Goal: Task Accomplishment & Management: Complete application form

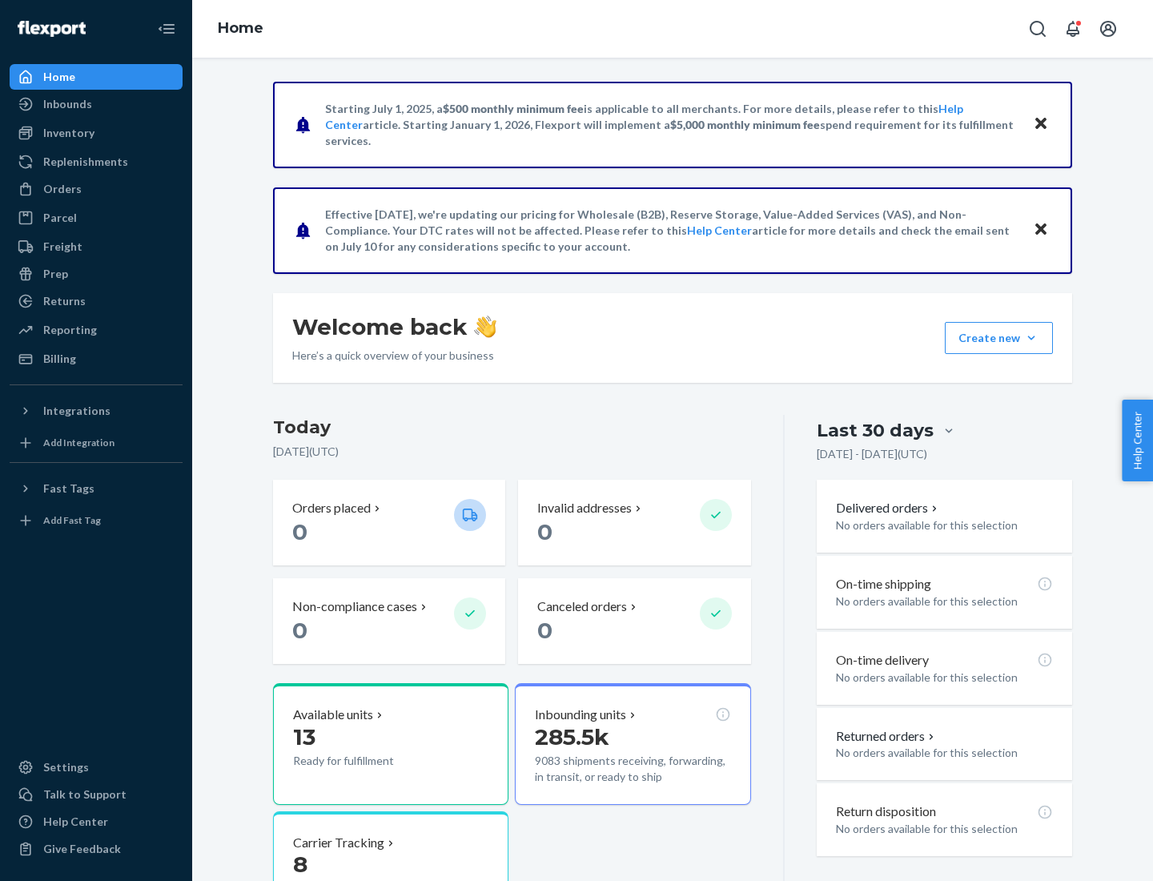
click at [1031, 338] on button "Create new Create new inbound Create new order Create new product" at bounding box center [999, 338] width 108 height 32
click at [96, 104] on div "Inbounds" at bounding box center [96, 104] width 170 height 22
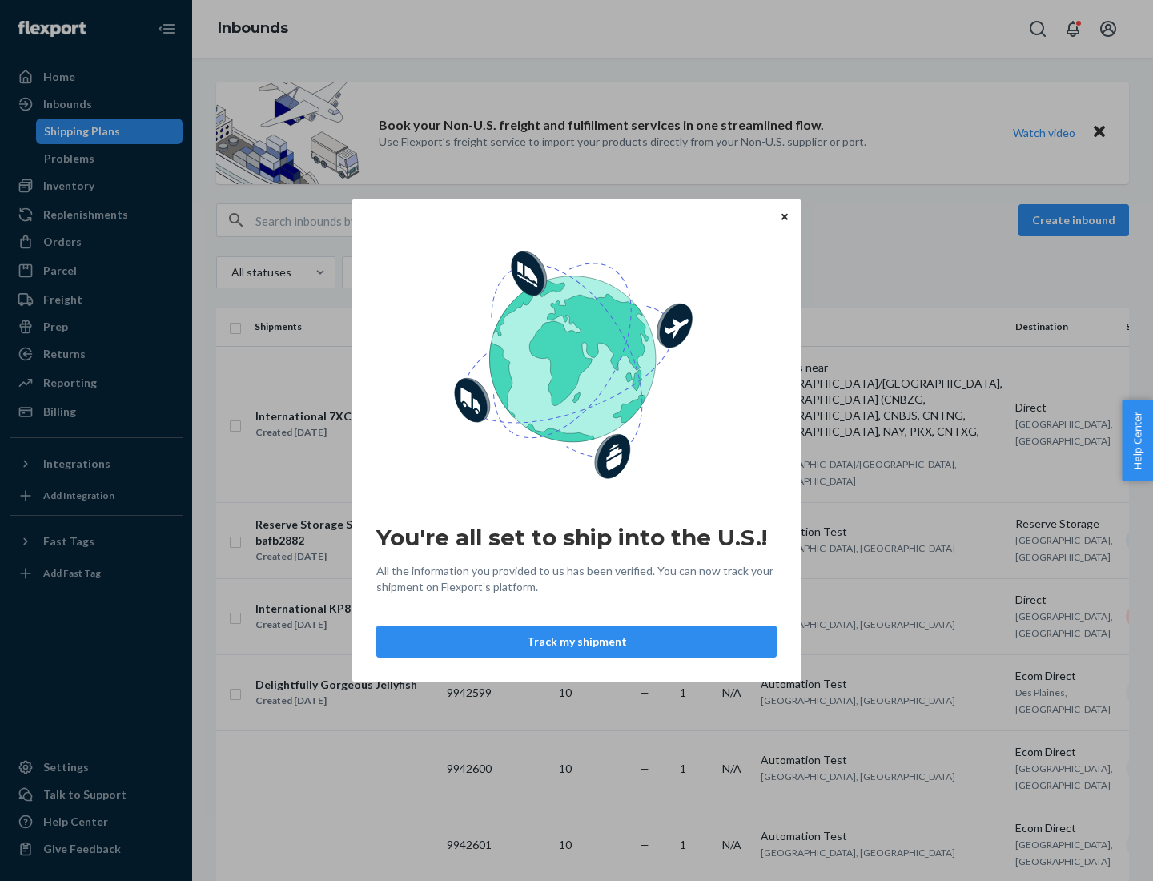
click at [577, 641] on button "Track my shipment" at bounding box center [576, 641] width 400 height 32
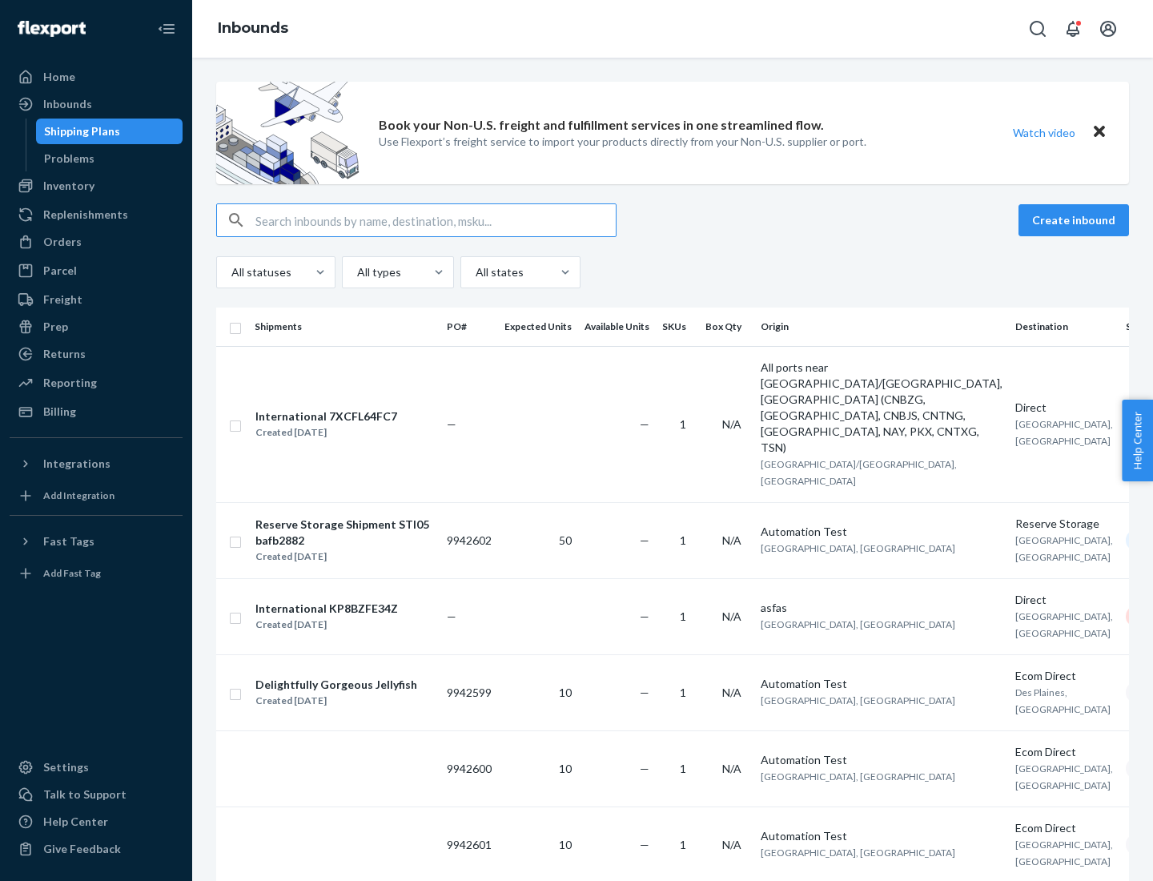
click at [1076, 220] on button "Create inbound" at bounding box center [1074, 220] width 111 height 32
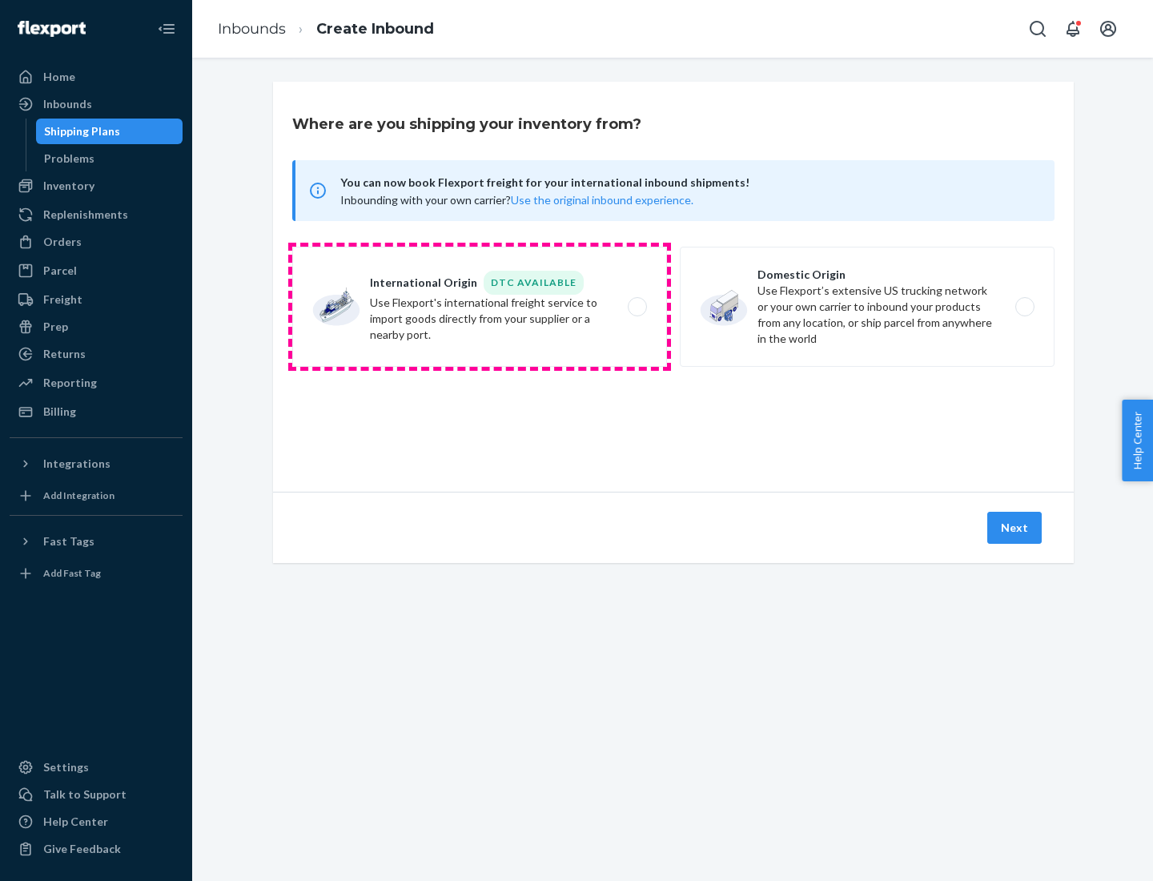
click at [480, 307] on label "International Origin DTC Available Use Flexport's international freight service…" at bounding box center [479, 307] width 375 height 120
click at [637, 307] on input "International Origin DTC Available Use Flexport's international freight service…" at bounding box center [642, 307] width 10 height 10
radio input "true"
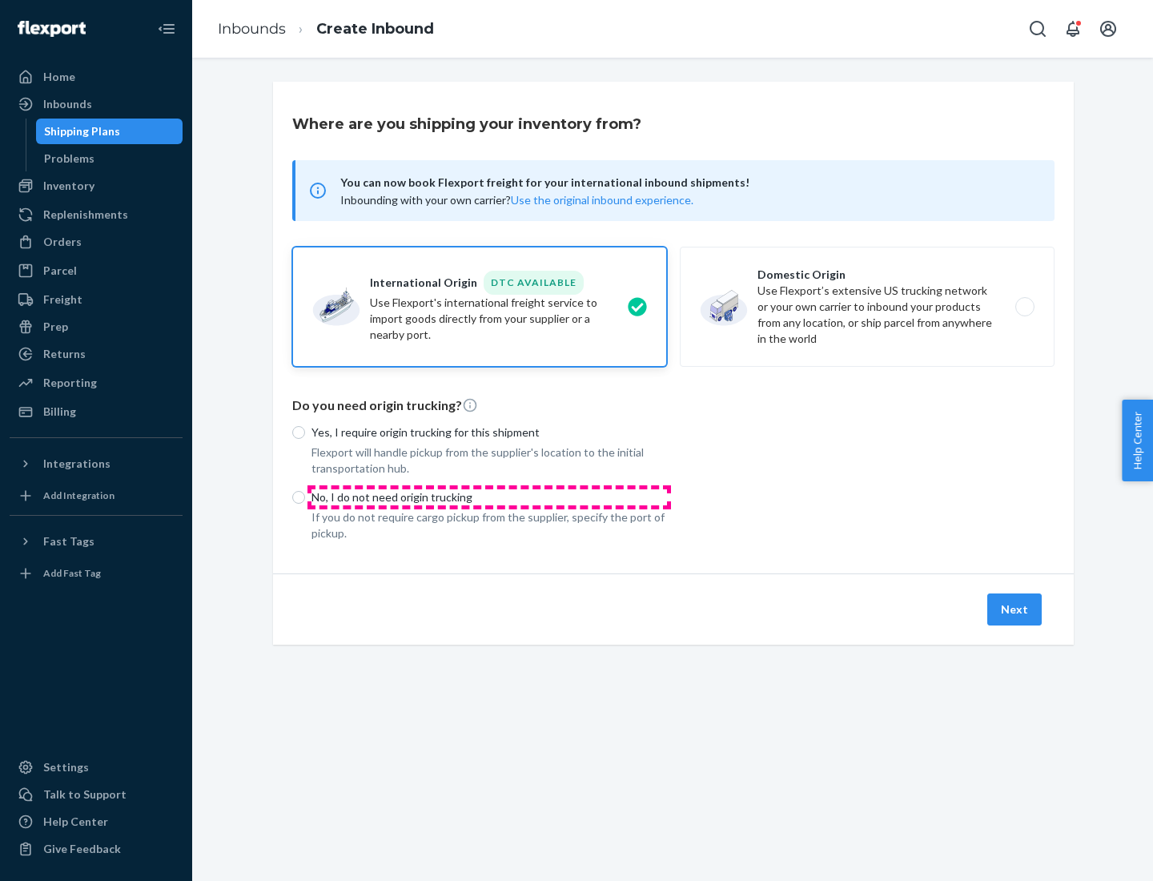
click at [489, 496] on p "No, I do not need origin trucking" at bounding box center [489, 497] width 356 height 16
click at [305, 496] on input "No, I do not need origin trucking" at bounding box center [298, 497] width 13 height 13
radio input "true"
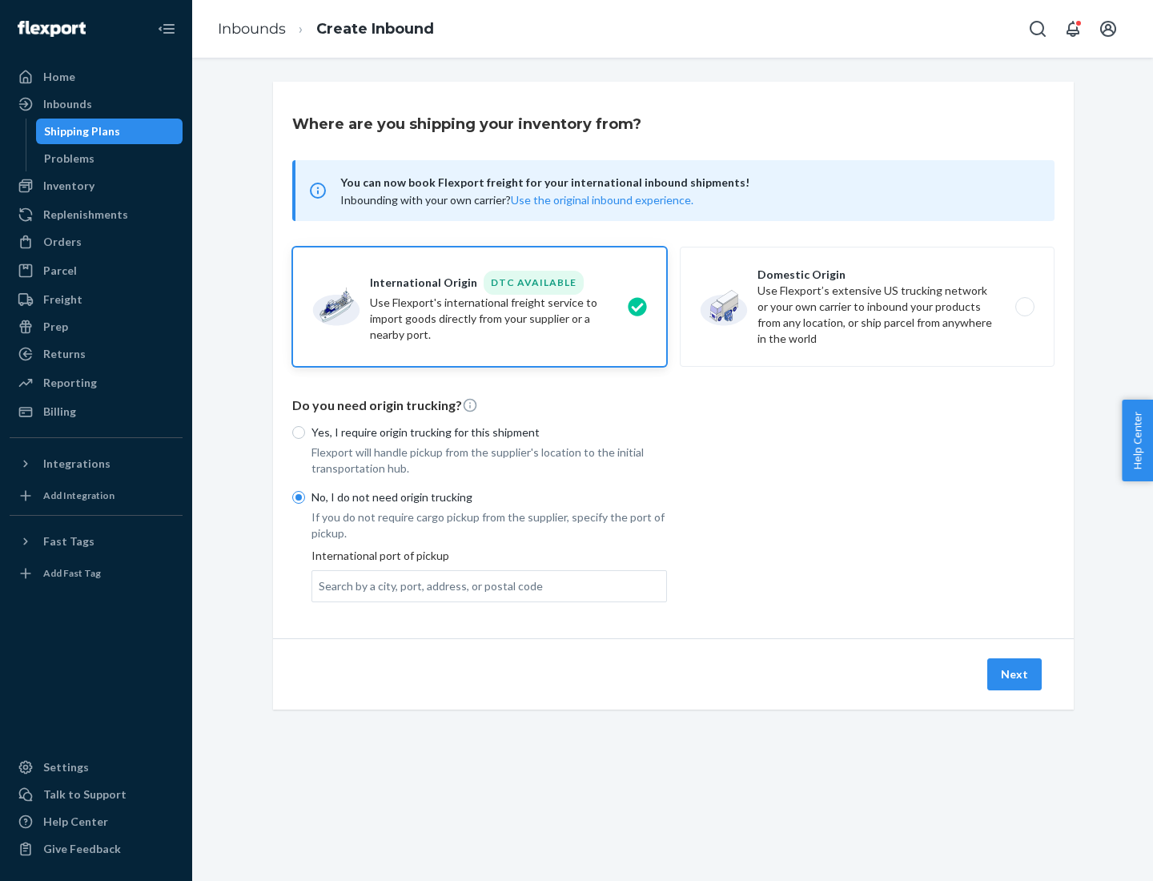
click at [427, 585] on div "Search by a city, port, address, or postal code" at bounding box center [431, 586] width 224 height 16
click at [320, 585] on input "Search by a city, port, address, or postal code" at bounding box center [320, 586] width 2 height 16
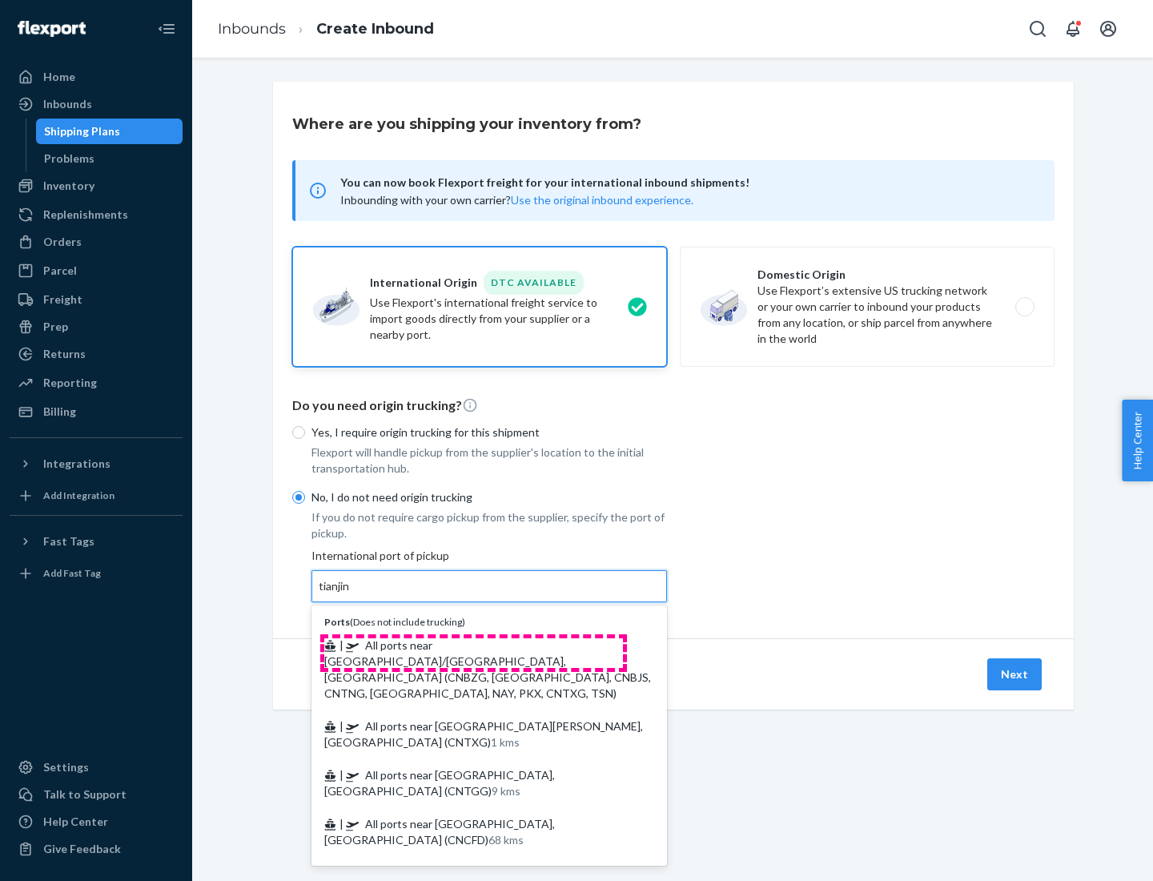
click at [473, 645] on span "| All ports near [GEOGRAPHIC_DATA]/[GEOGRAPHIC_DATA], [GEOGRAPHIC_DATA] (CNBZG,…" at bounding box center [487, 669] width 327 height 62
click at [352, 594] on input "tianjin" at bounding box center [335, 586] width 33 height 16
type input "All ports near [GEOGRAPHIC_DATA]/[GEOGRAPHIC_DATA], [GEOGRAPHIC_DATA] (CNBZG, […"
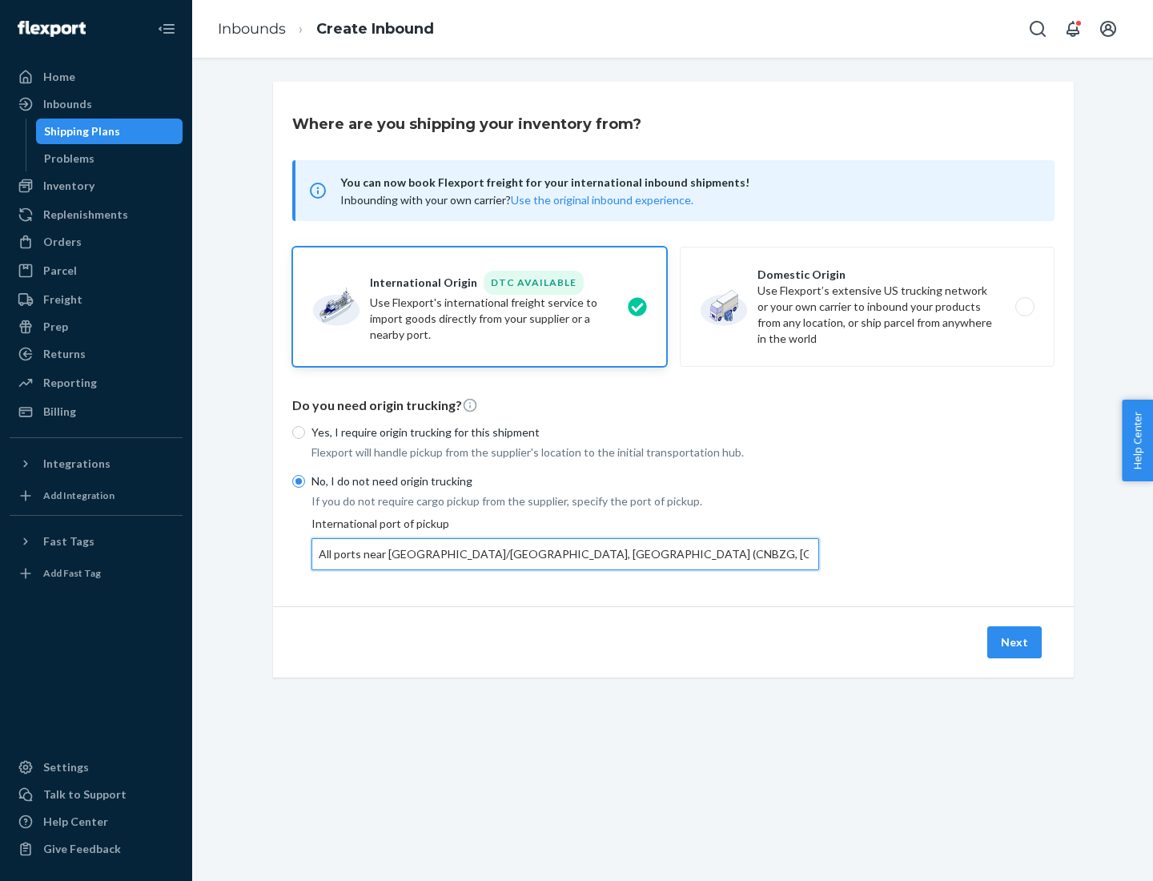
click at [1015, 641] on button "Next" at bounding box center [1014, 642] width 54 height 32
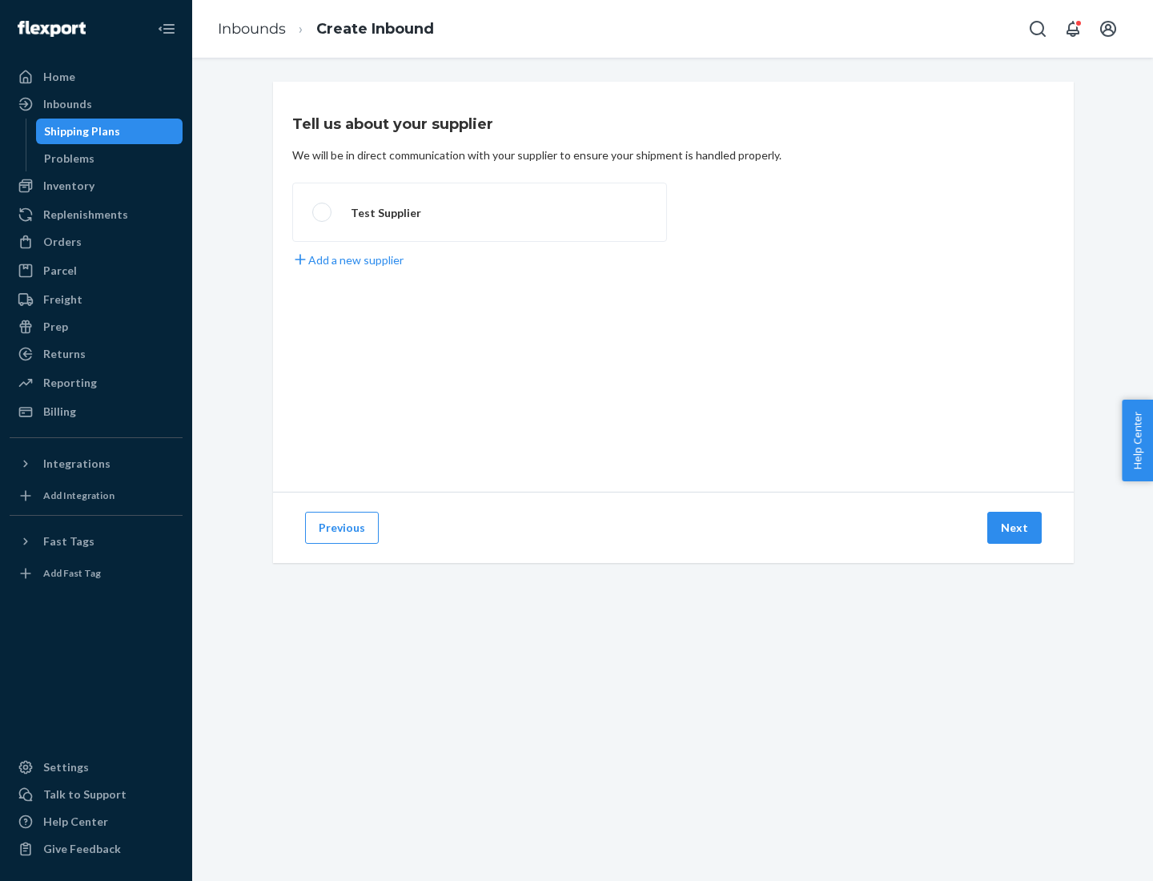
click at [480, 212] on label "Test Supplier" at bounding box center [479, 212] width 375 height 59
click at [323, 212] on input "Test Supplier" at bounding box center [317, 212] width 10 height 10
radio input "true"
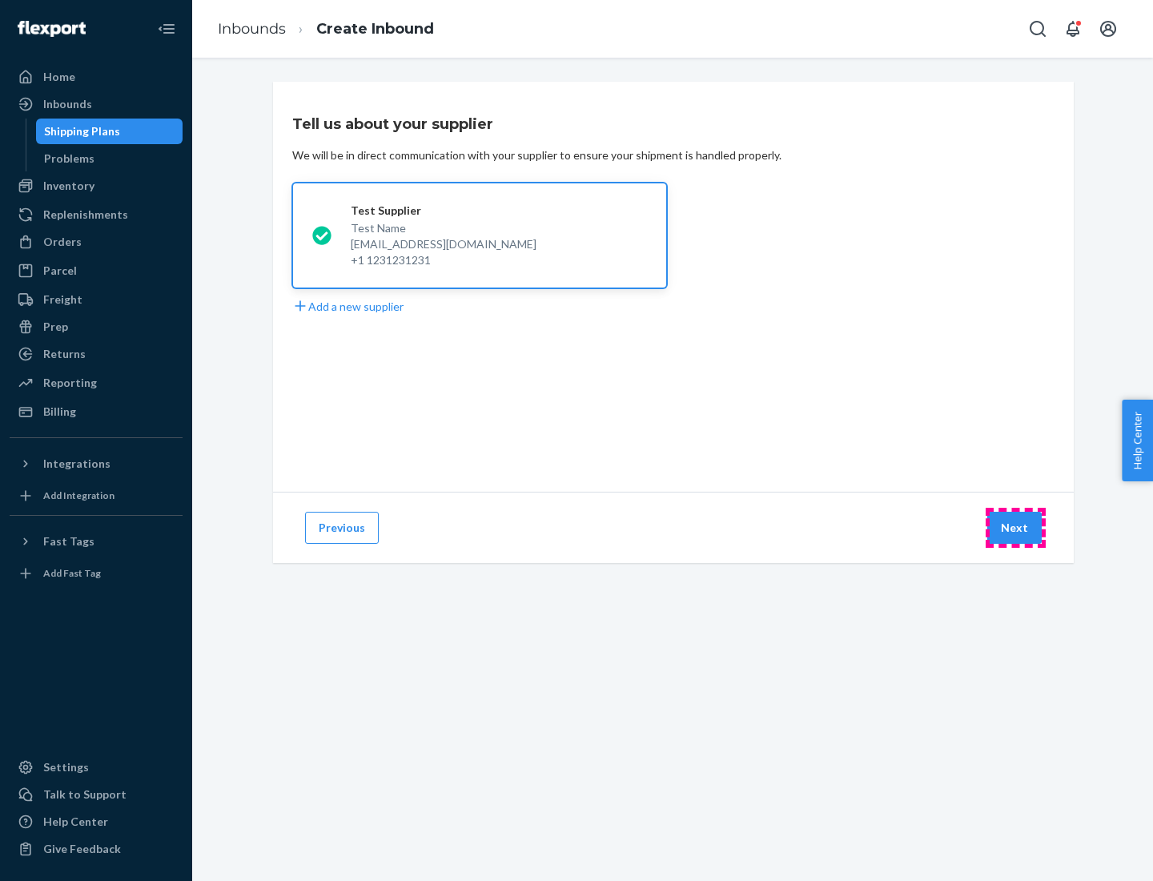
click at [1015, 528] on button "Next" at bounding box center [1014, 528] width 54 height 32
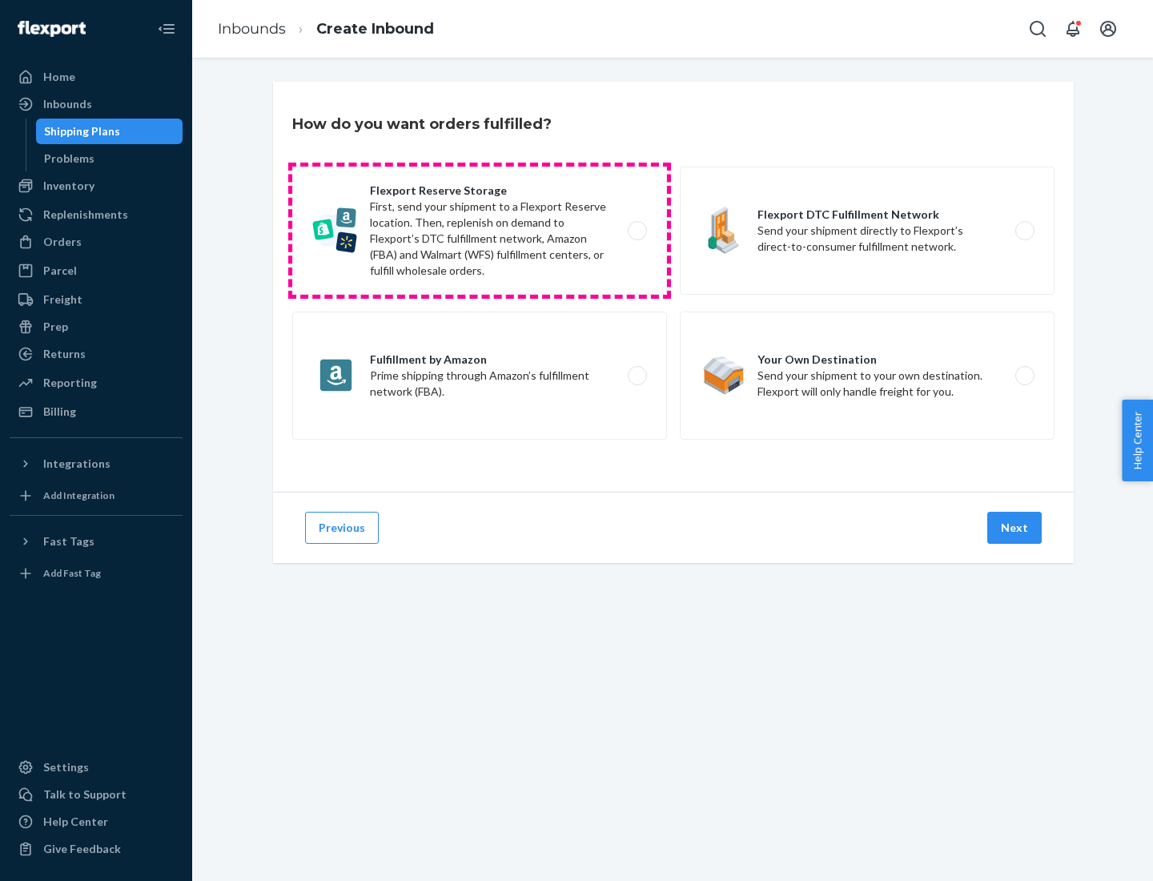
click at [480, 231] on label "Flexport Reserve Storage First, send your shipment to a Flexport Reserve locati…" at bounding box center [479, 231] width 375 height 128
click at [637, 231] on input "Flexport Reserve Storage First, send your shipment to a Flexport Reserve locati…" at bounding box center [642, 231] width 10 height 10
radio input "true"
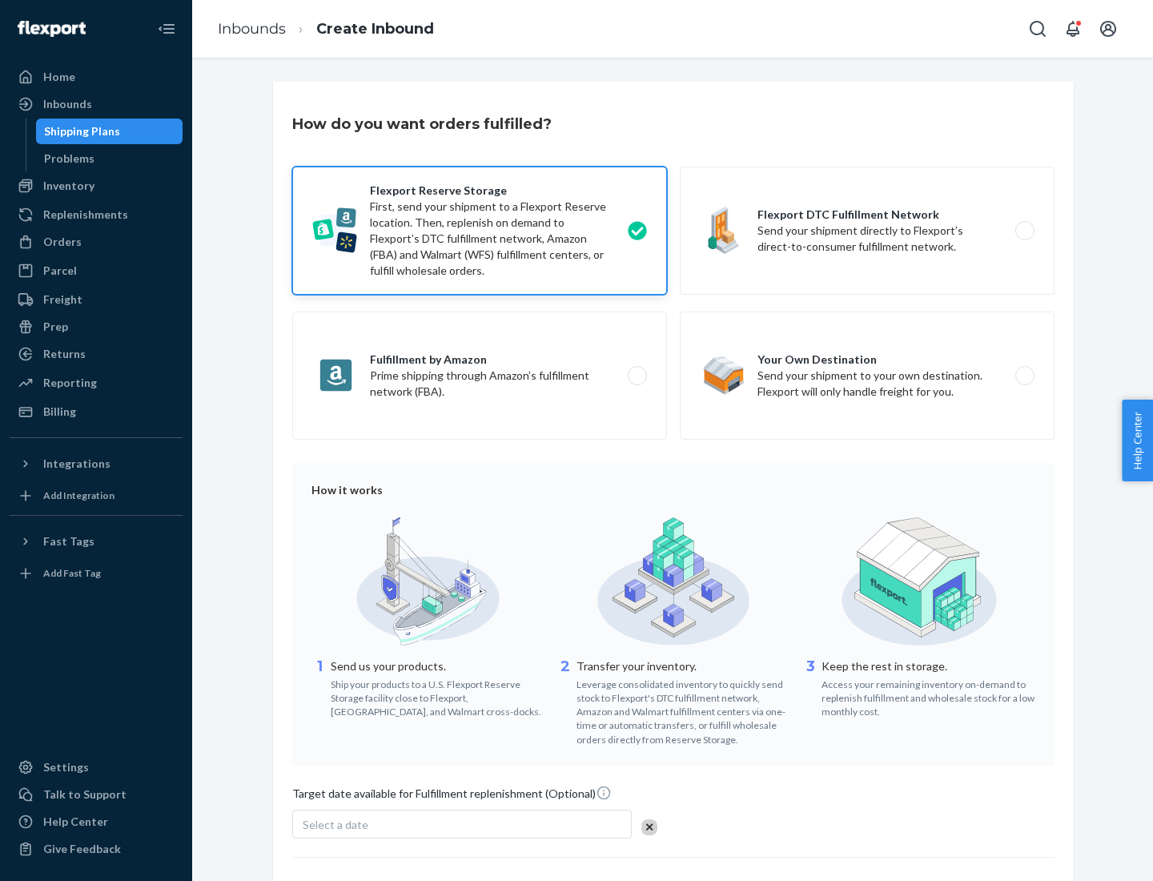
scroll to position [131, 0]
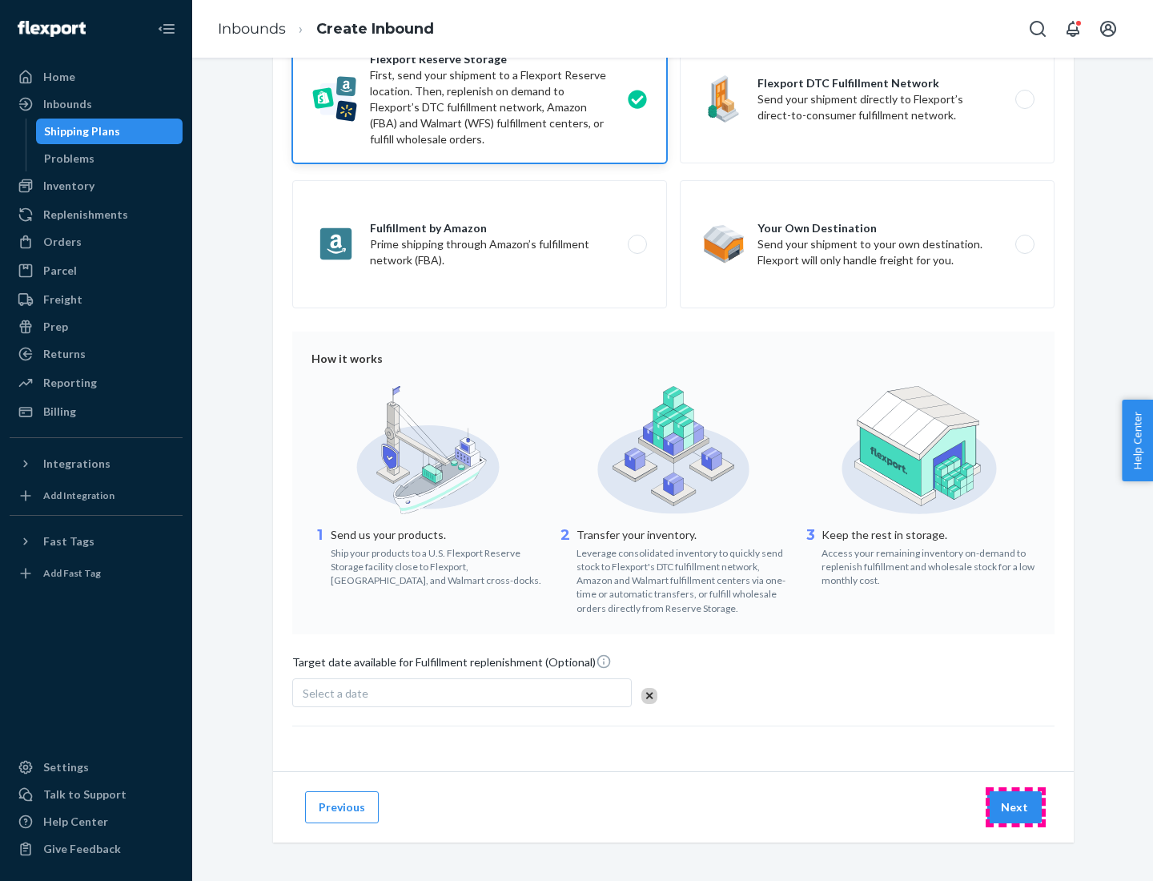
click at [1015, 806] on button "Next" at bounding box center [1014, 807] width 54 height 32
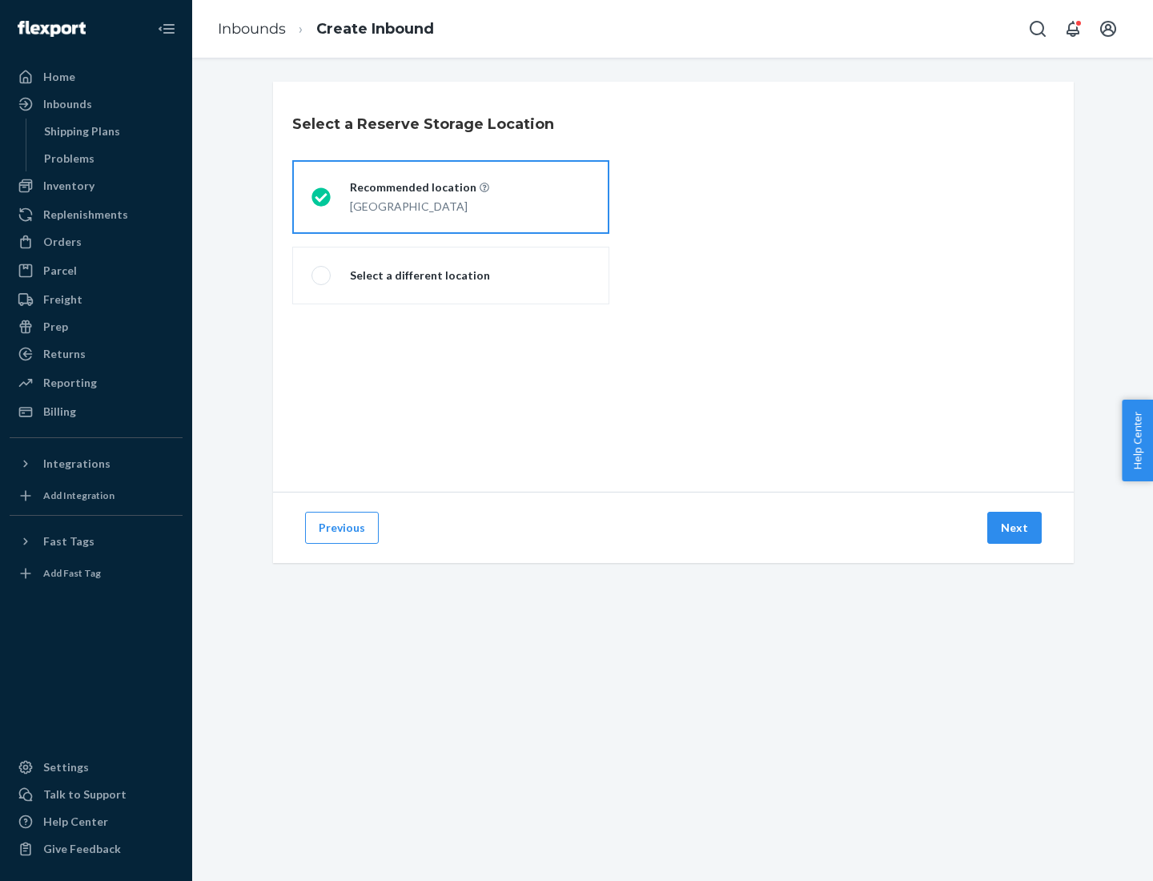
click at [451, 197] on div "[GEOGRAPHIC_DATA]" at bounding box center [419, 204] width 139 height 19
click at [322, 197] on input "Recommended location [GEOGRAPHIC_DATA]" at bounding box center [316, 197] width 10 height 10
click at [1015, 528] on button "Next" at bounding box center [1014, 528] width 54 height 32
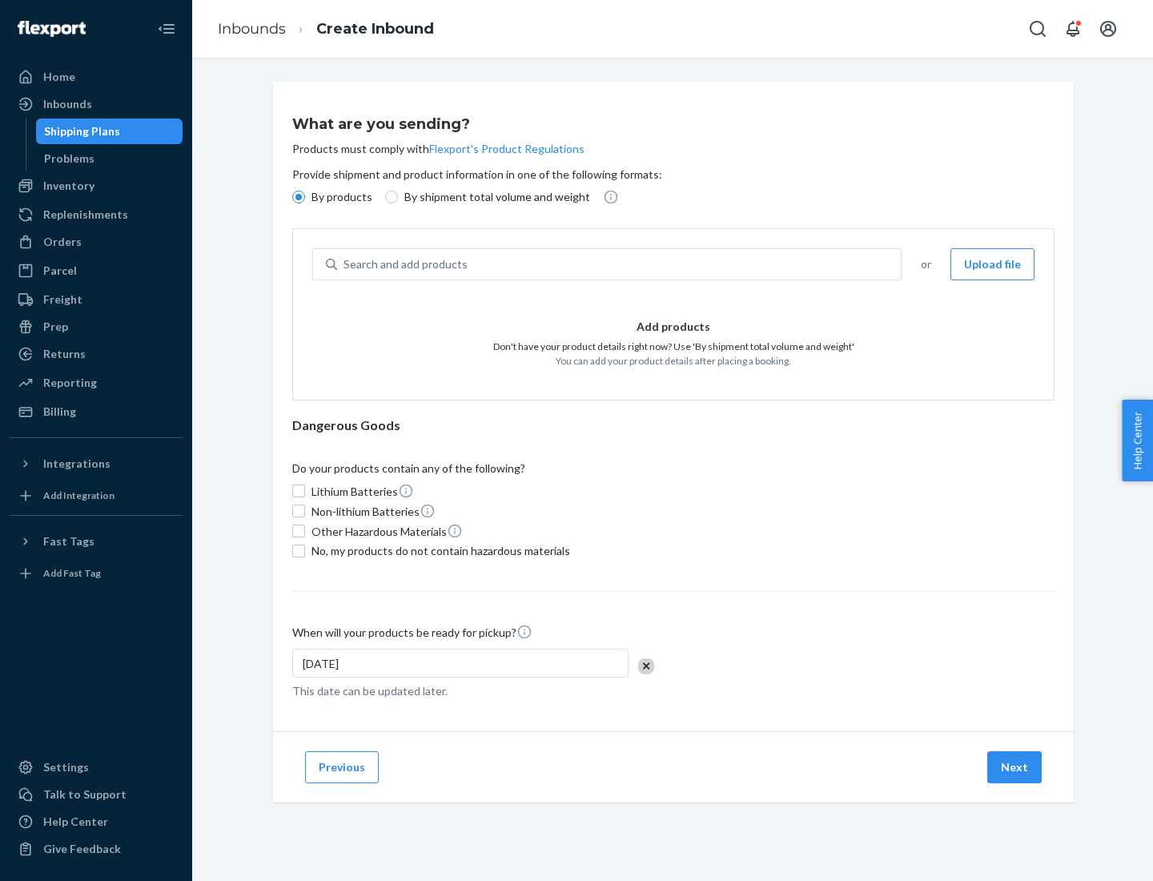
click at [620, 264] on div "Search and add products" at bounding box center [619, 264] width 564 height 29
click at [345, 264] on input "Search and add products" at bounding box center [345, 264] width 2 height 16
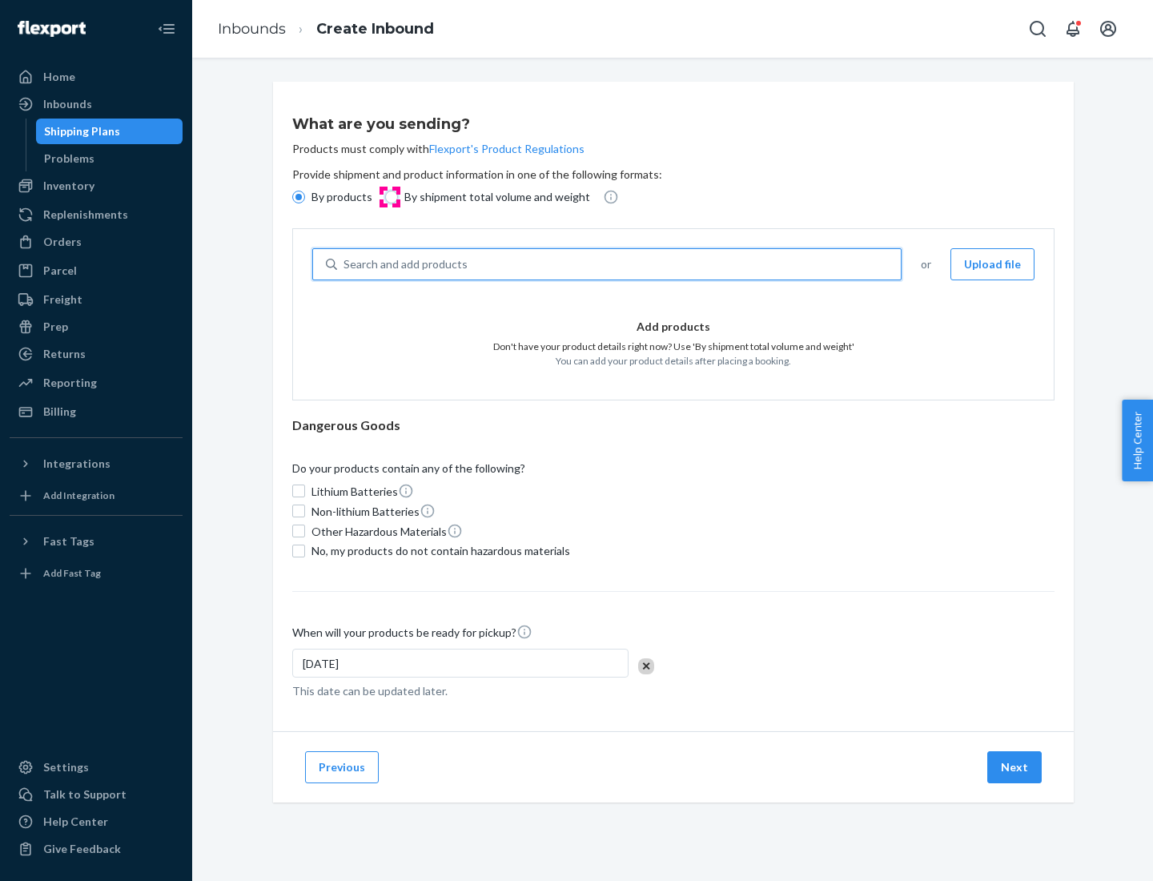
click at [389, 197] on input "By shipment total volume and weight" at bounding box center [391, 197] width 13 height 13
radio input "true"
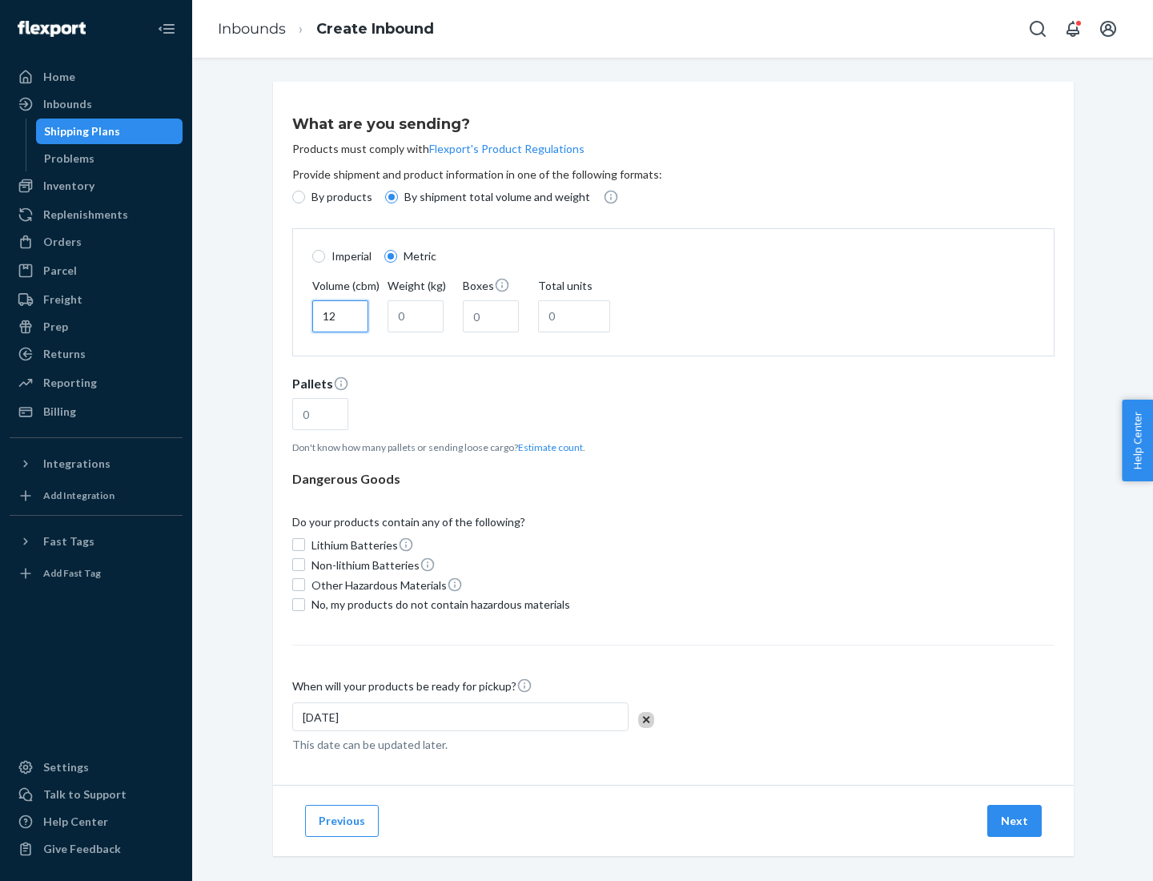
type input "12"
type input "22"
type input "222"
type input "121"
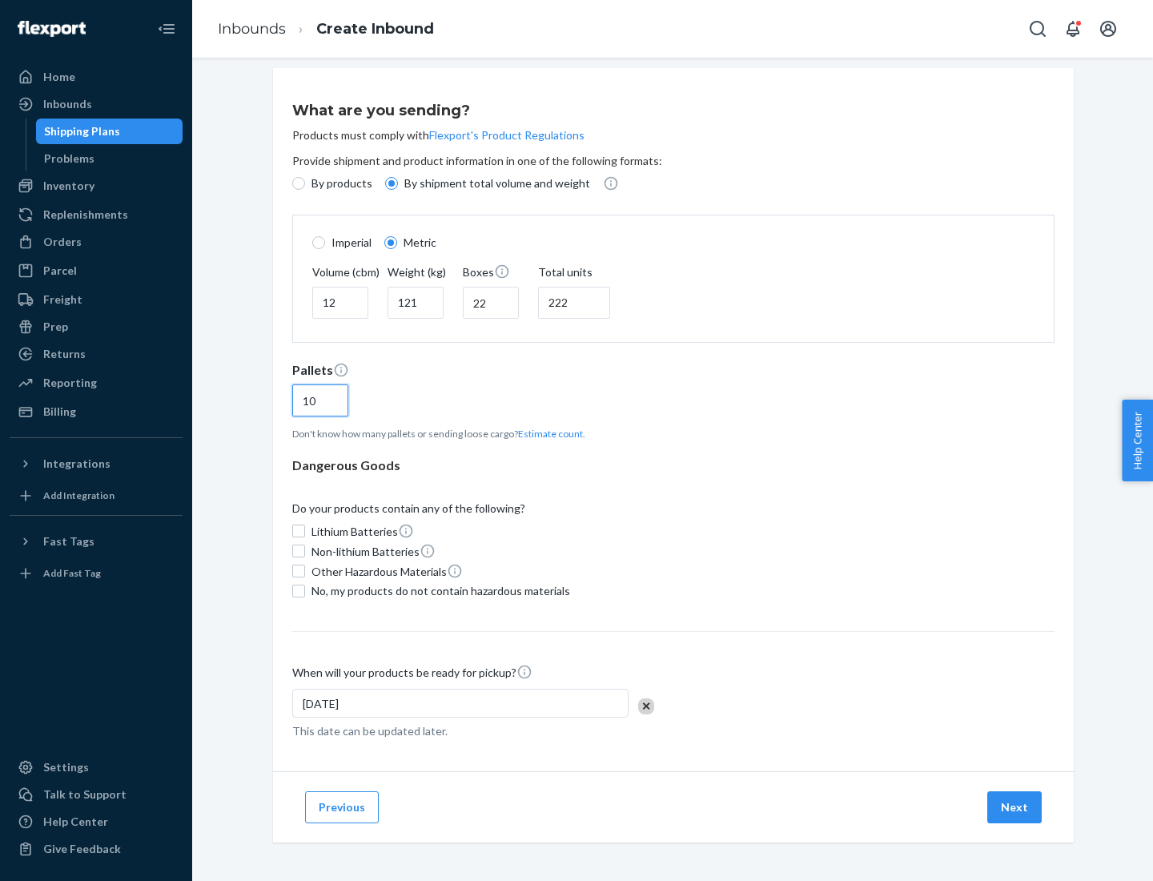
type input "10"
click at [438, 590] on span "No, my products do not contain hazardous materials" at bounding box center [440, 591] width 259 height 16
click at [305, 590] on input "No, my products do not contain hazardous materials" at bounding box center [298, 591] width 13 height 13
checkbox input "true"
click at [1015, 806] on button "Next" at bounding box center [1014, 807] width 54 height 32
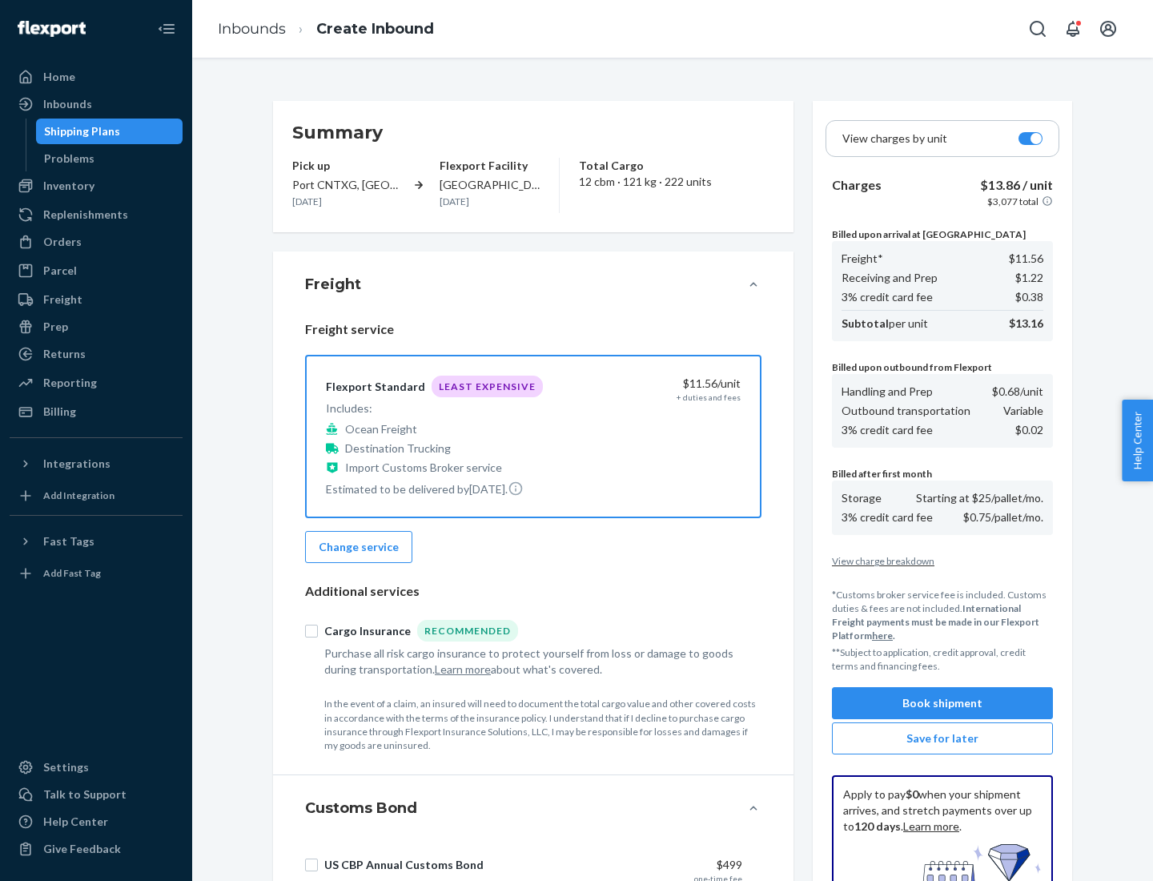
scroll to position [234, 0]
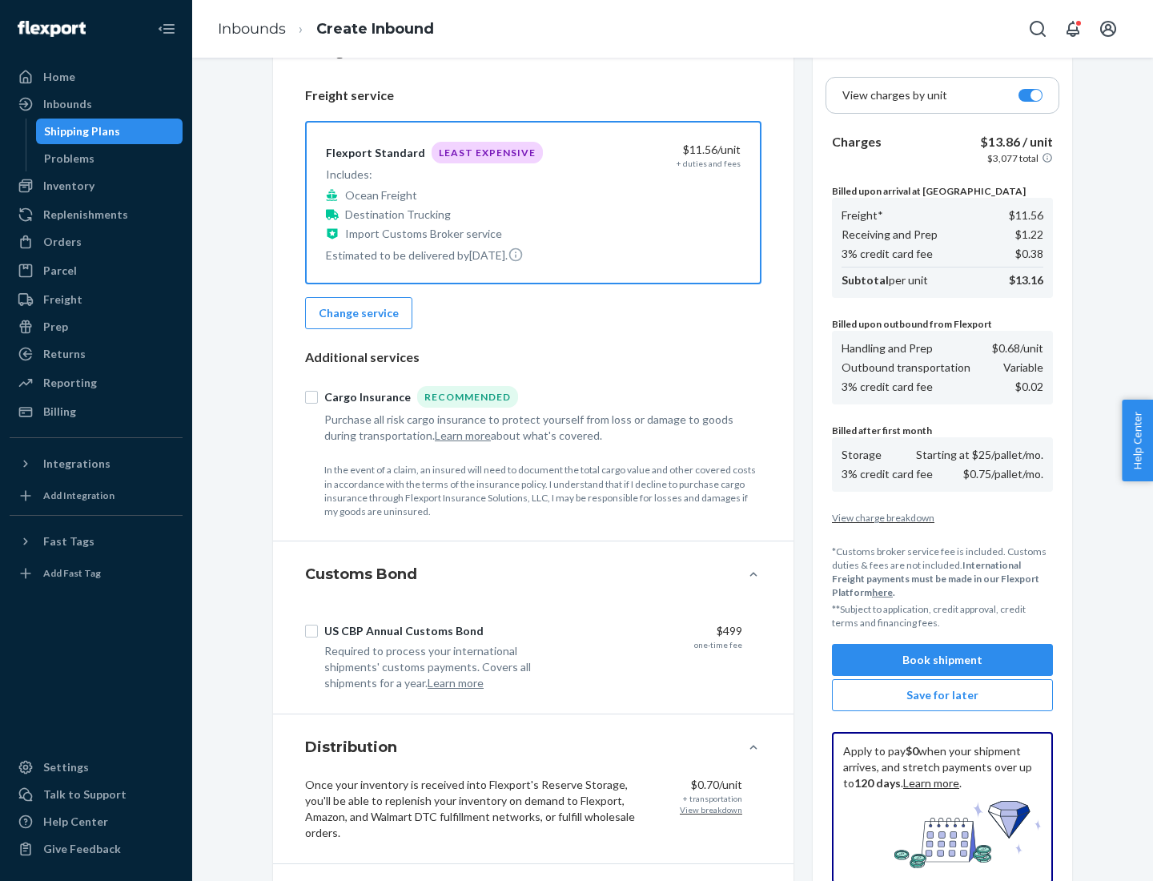
click at [942, 660] on button "Book shipment" at bounding box center [942, 660] width 221 height 32
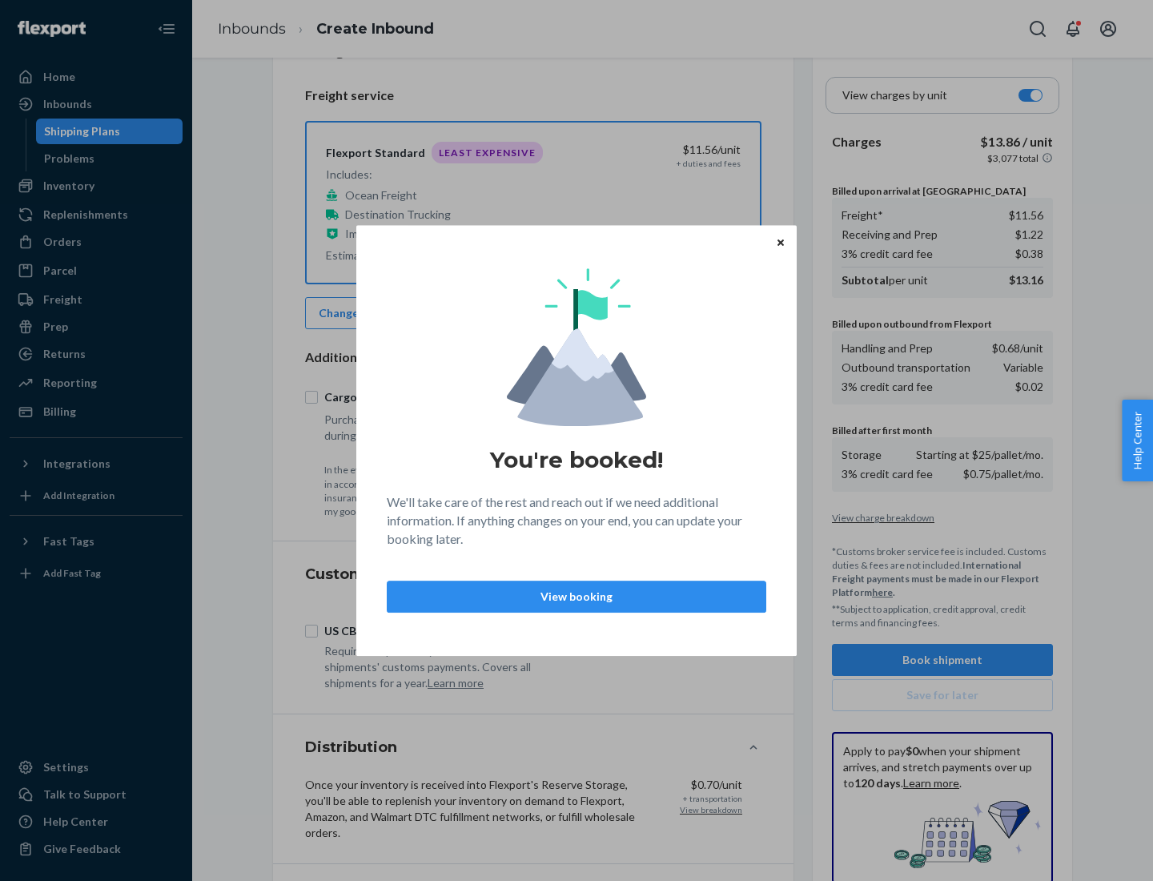
click at [577, 596] on p "View booking" at bounding box center [576, 597] width 352 height 16
